Goal: Information Seeking & Learning: Understand process/instructions

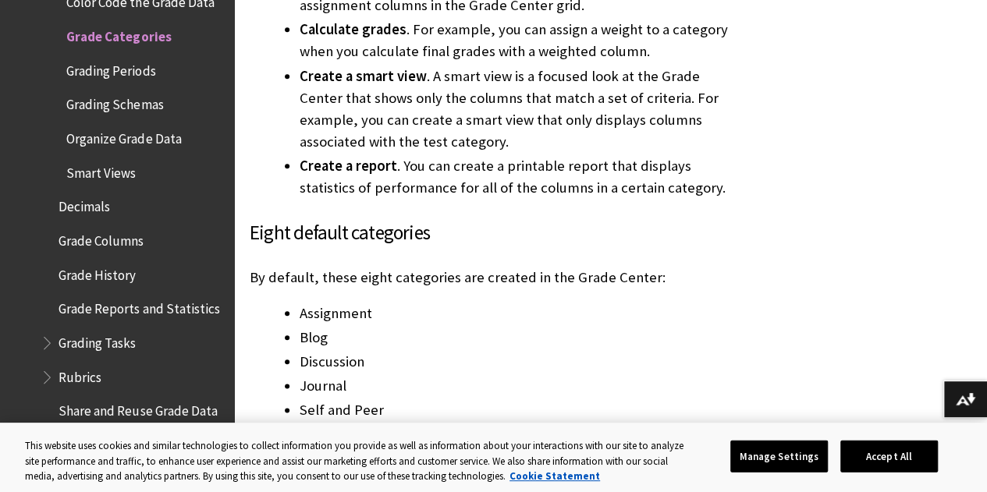
scroll to position [746, 0]
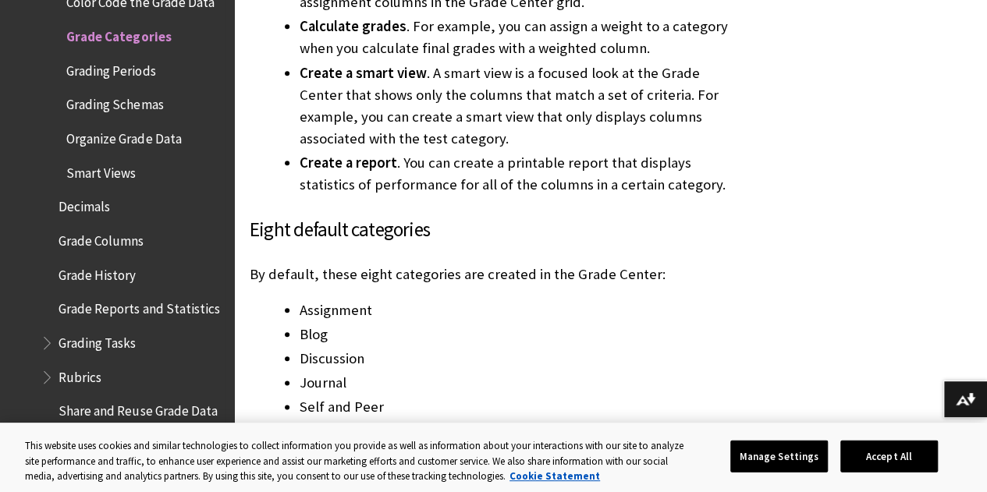
click at [105, 108] on span "Grading Schemas" at bounding box center [114, 102] width 97 height 21
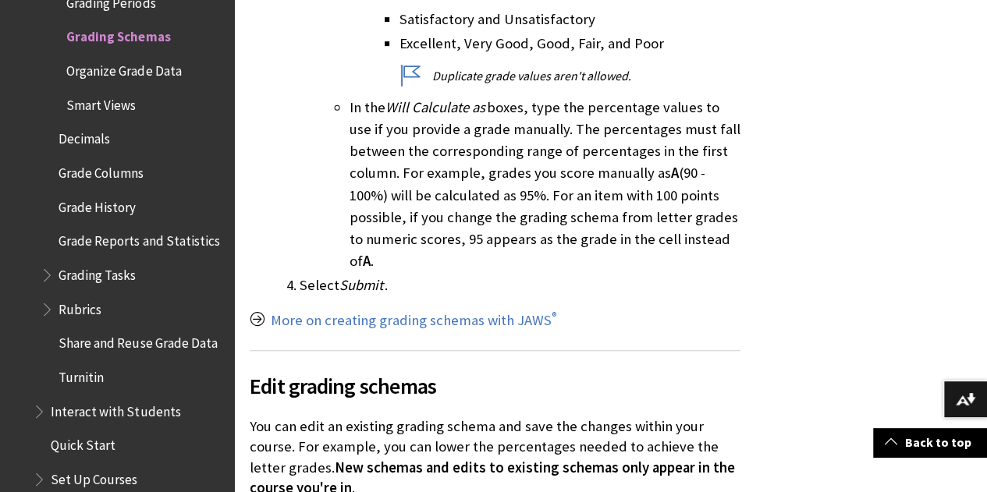
scroll to position [3284, 0]
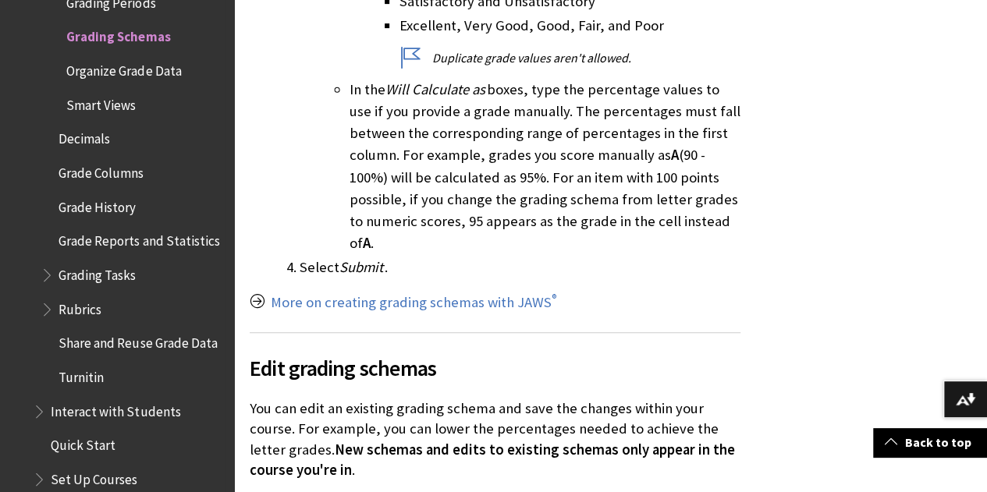
click at [48, 282] on span "Book outline for Blackboard Learn Help" at bounding box center [49, 272] width 16 height 20
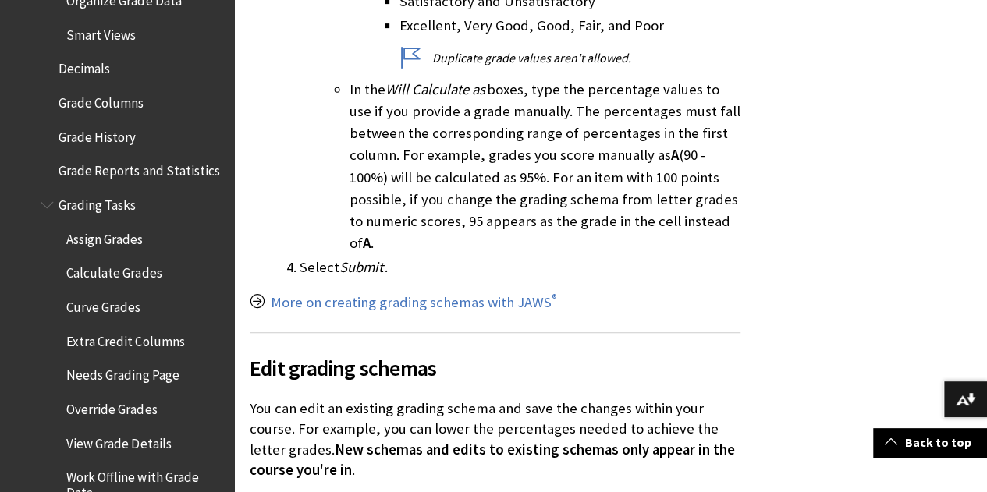
scroll to position [2442, 0]
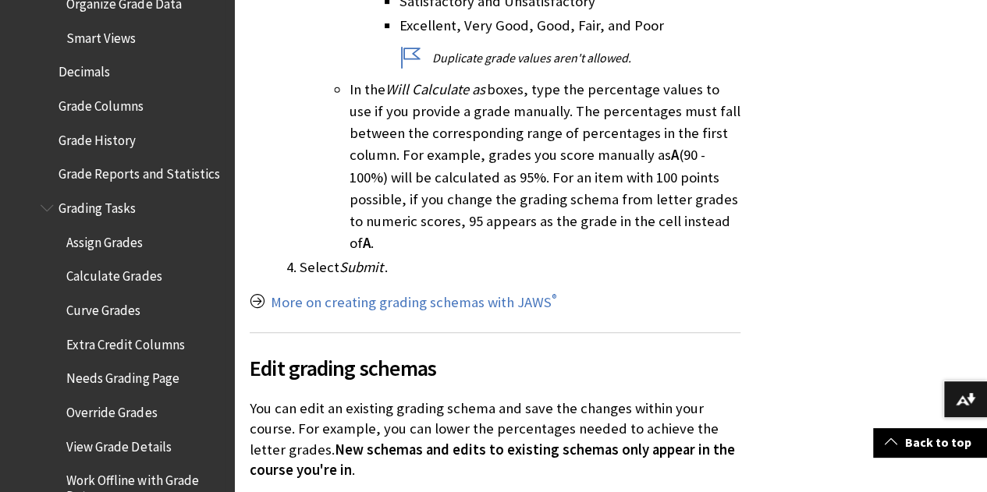
click at [114, 285] on span "Calculate Grades" at bounding box center [113, 274] width 95 height 21
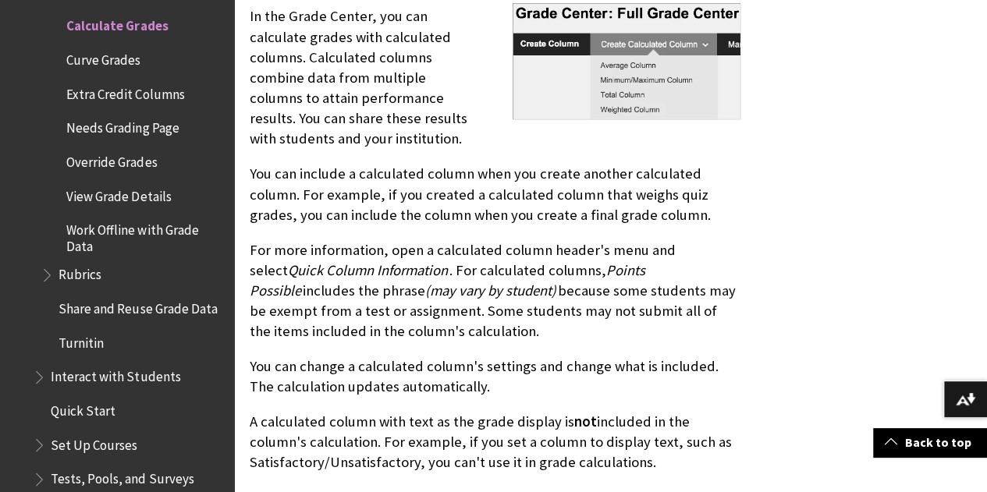
scroll to position [623, 0]
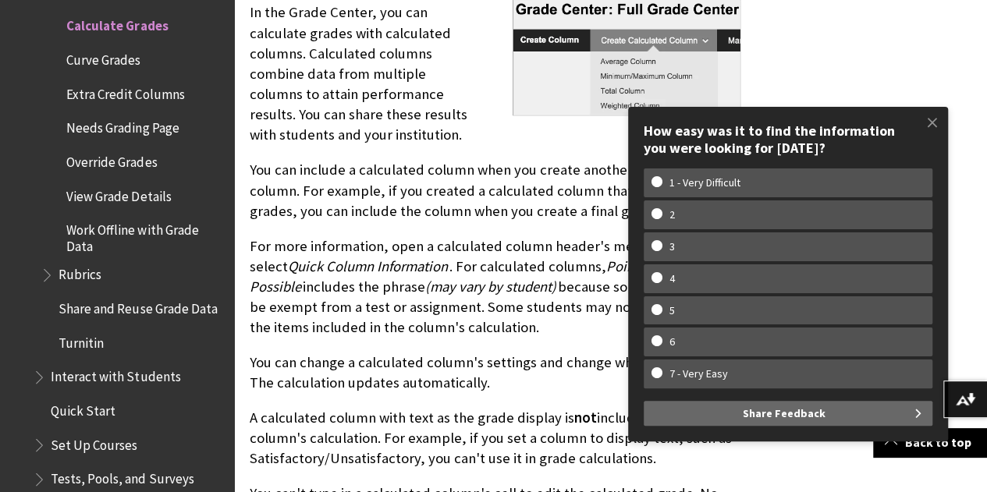
click at [931, 115] on span at bounding box center [932, 122] width 33 height 33
